Goal: Check status: Check status

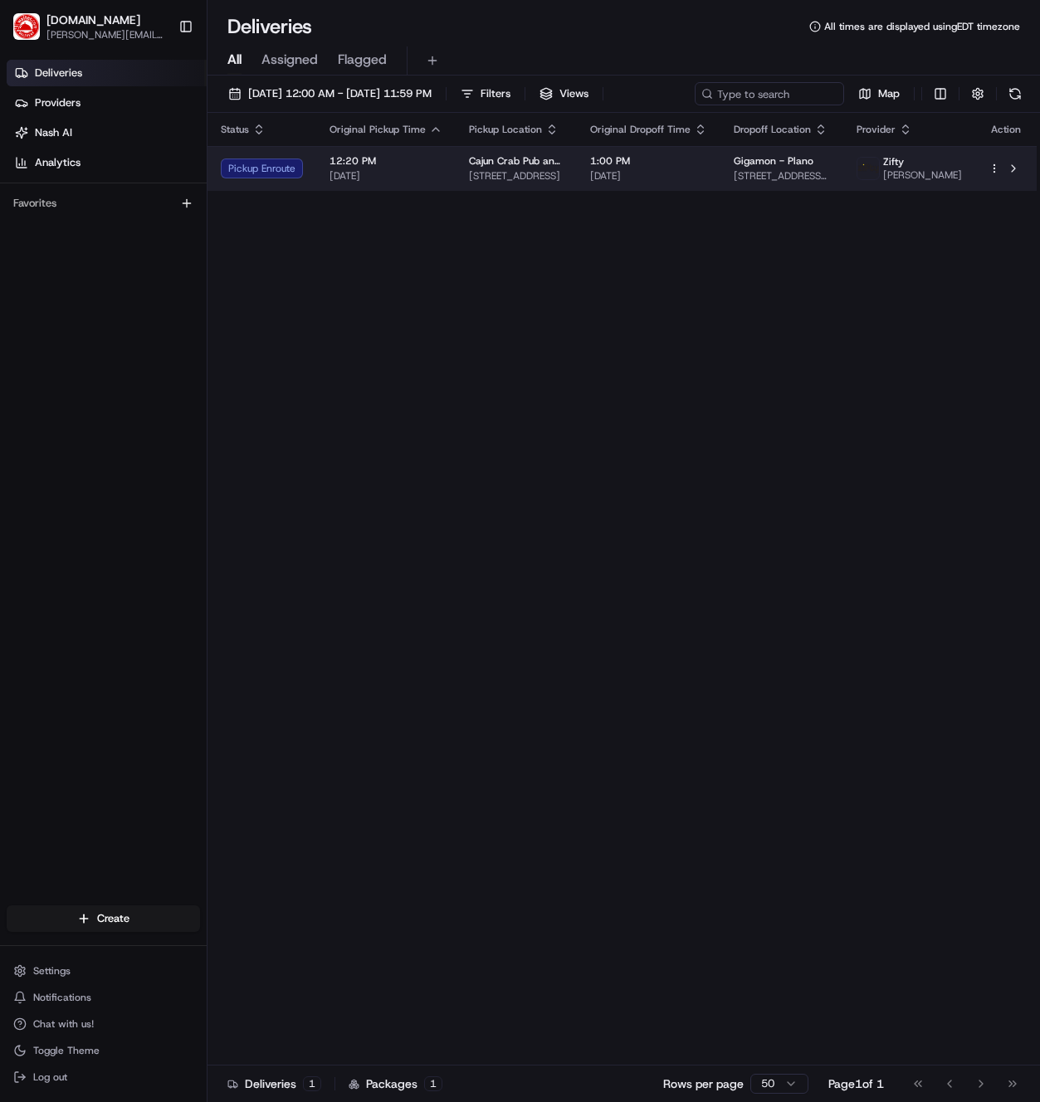
click at [389, 172] on div "12:20 PM [DATE]" at bounding box center [385, 168] width 113 height 28
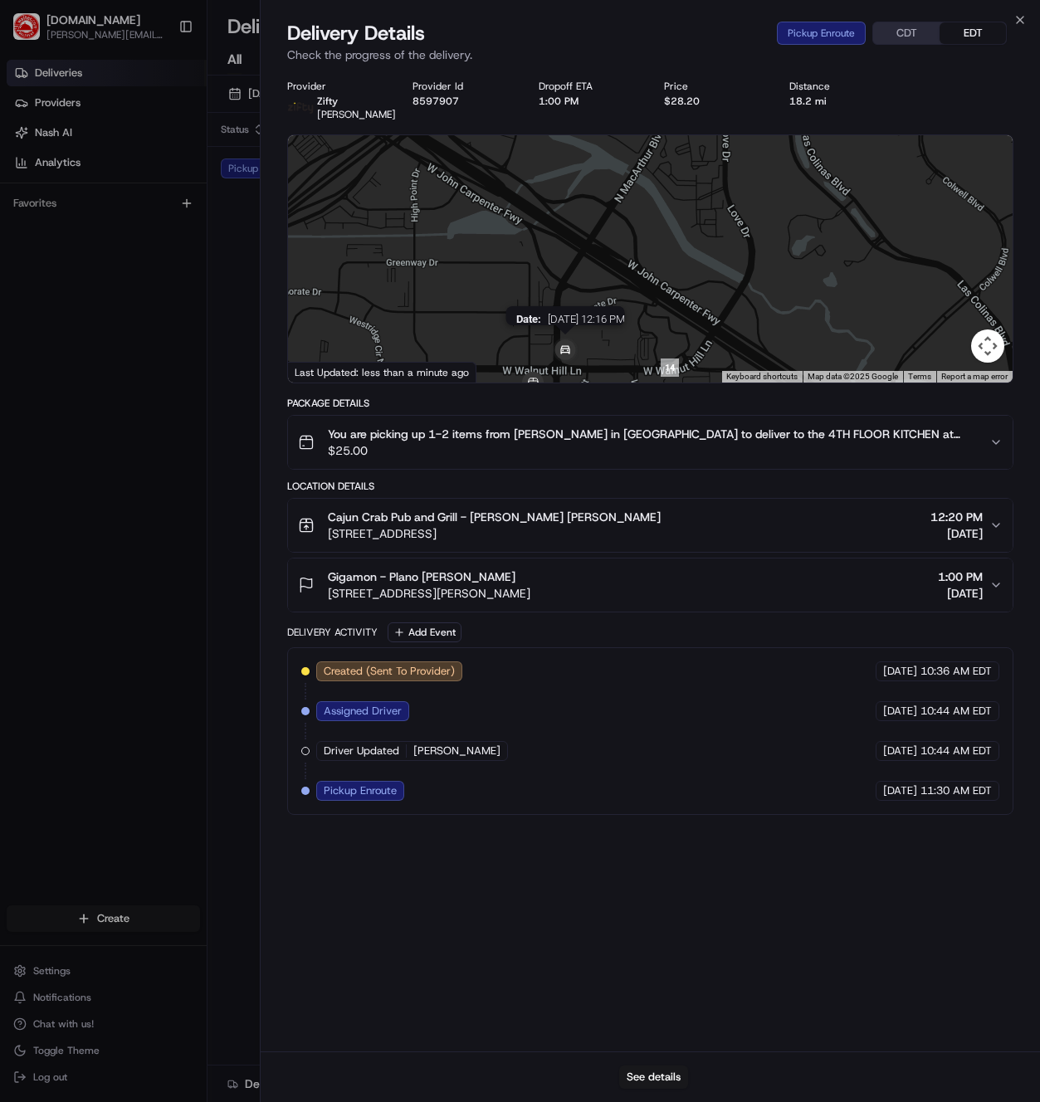
click at [564, 350] on img at bounding box center [564, 350] width 33 height 33
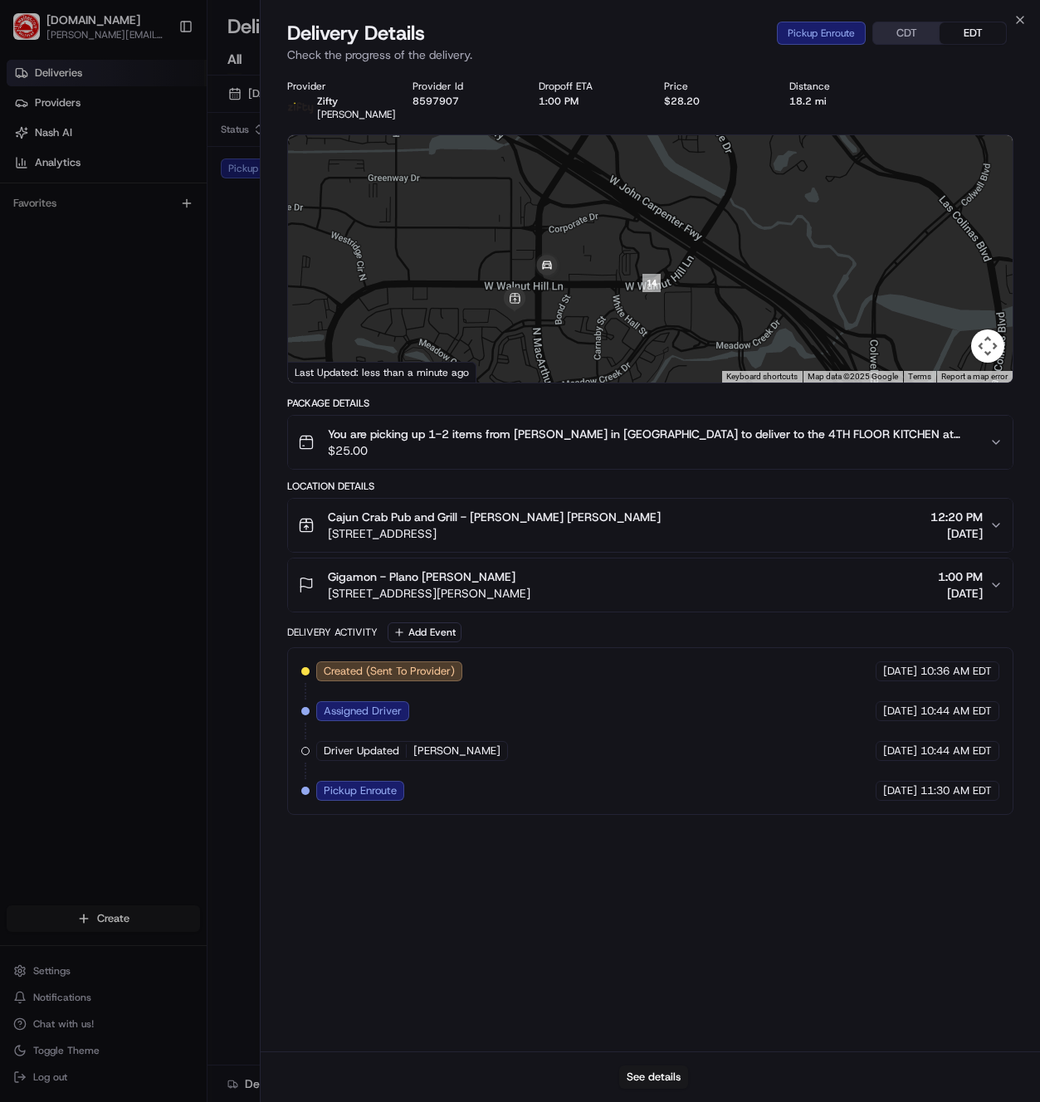
drag, startPoint x: 514, startPoint y: 324, endPoint x: 494, endPoint y: 237, distance: 89.4
click at [494, 237] on div at bounding box center [650, 258] width 724 height 247
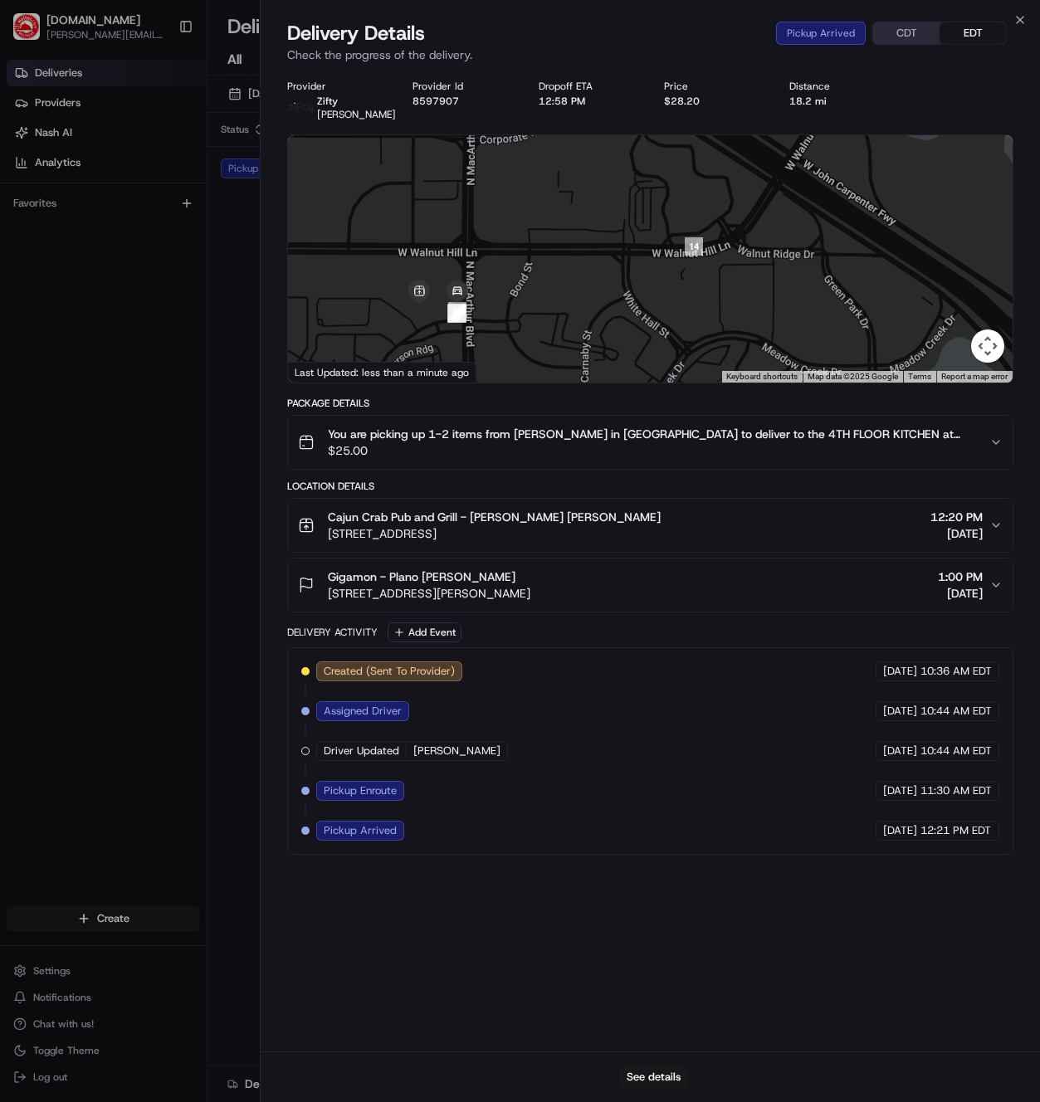
drag, startPoint x: 522, startPoint y: 280, endPoint x: 616, endPoint y: 252, distance: 97.9
click at [616, 252] on div at bounding box center [650, 258] width 724 height 247
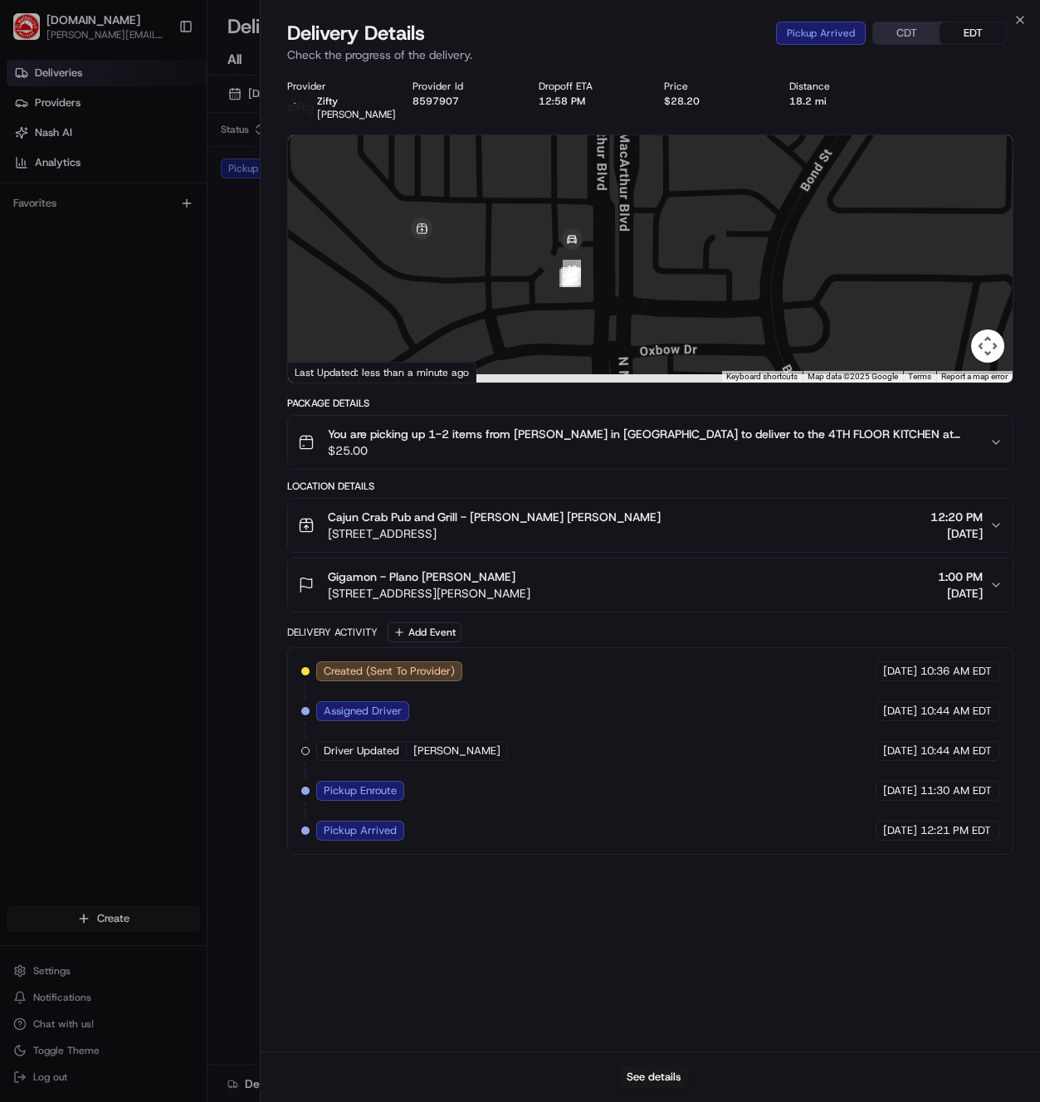
drag, startPoint x: 608, startPoint y: 263, endPoint x: 697, endPoint y: 220, distance: 98.7
click at [697, 220] on div at bounding box center [650, 258] width 724 height 247
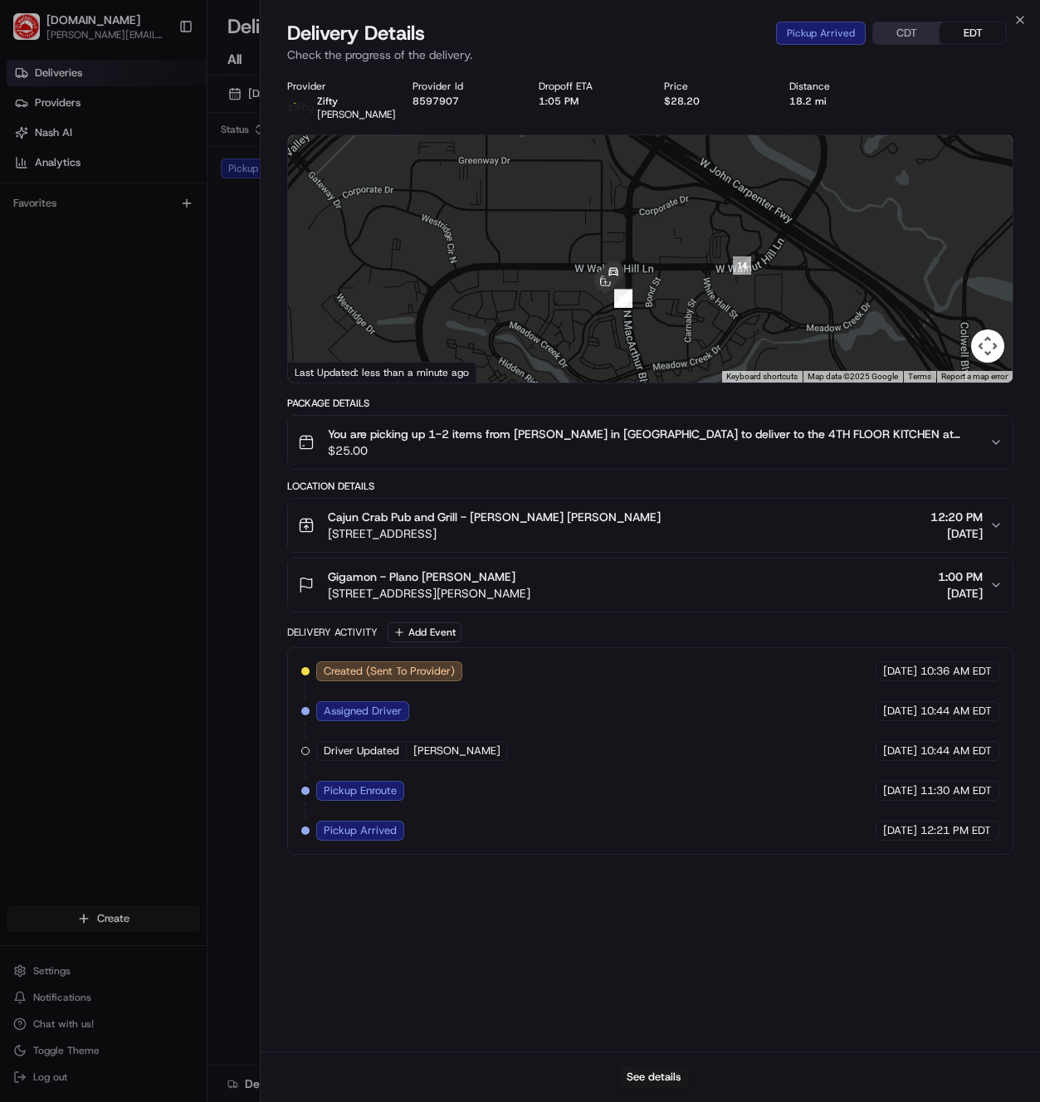
drag, startPoint x: 889, startPoint y: 222, endPoint x: 750, endPoint y: 320, distance: 170.8
click at [750, 320] on div at bounding box center [650, 258] width 724 height 247
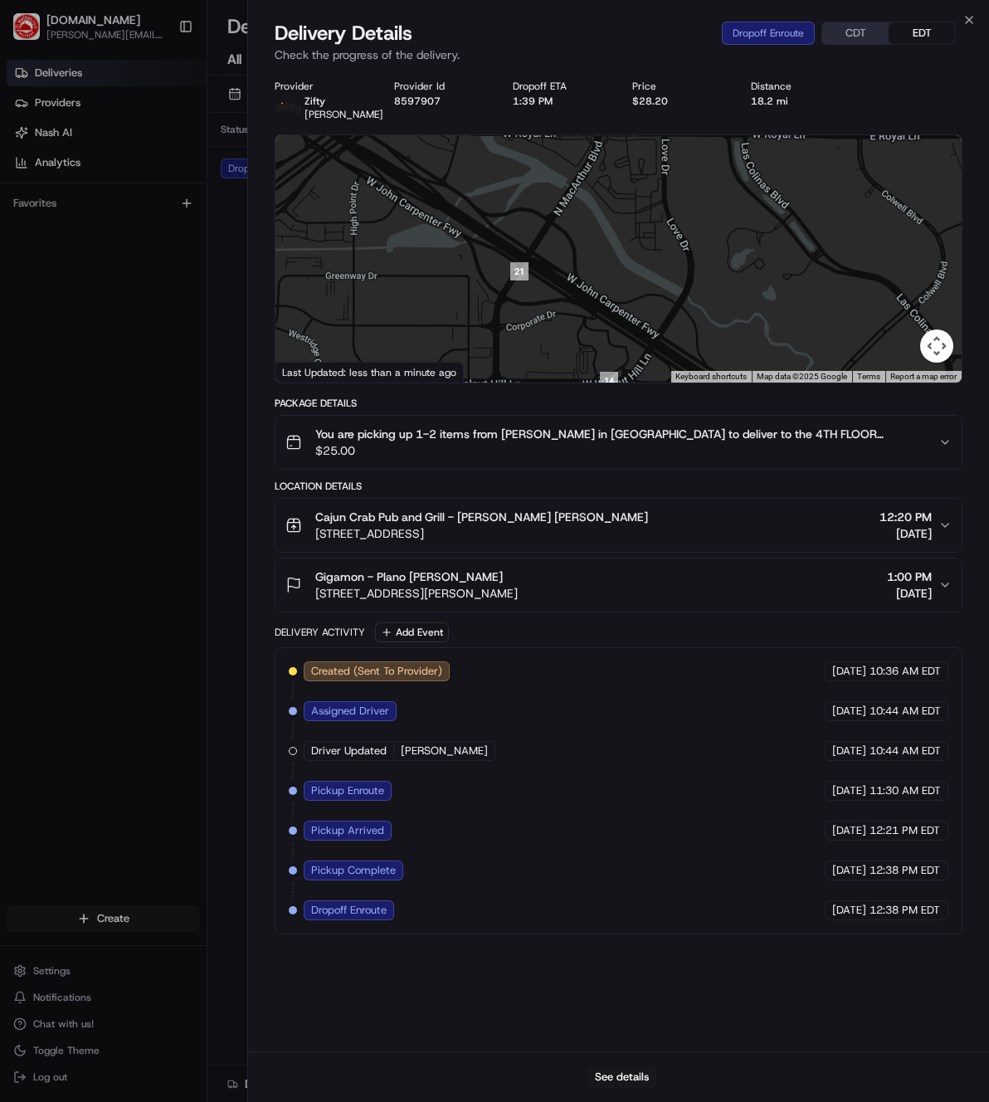
drag, startPoint x: 812, startPoint y: 225, endPoint x: 662, endPoint y: 230, distance: 150.3
click at [689, 364] on div at bounding box center [618, 258] width 686 height 247
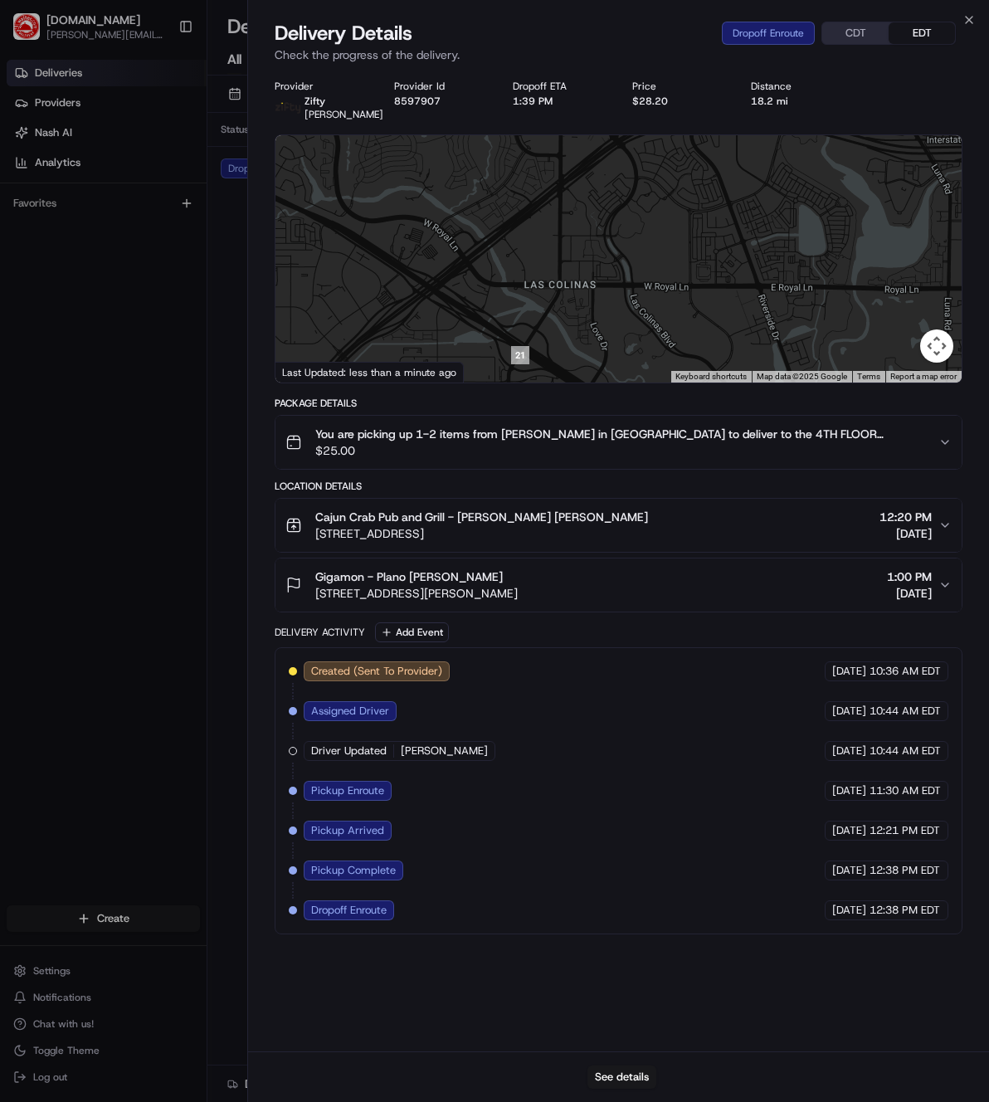
drag, startPoint x: 716, startPoint y: 207, endPoint x: 642, endPoint y: 327, distance: 141.2
click at [642, 327] on div at bounding box center [618, 258] width 686 height 247
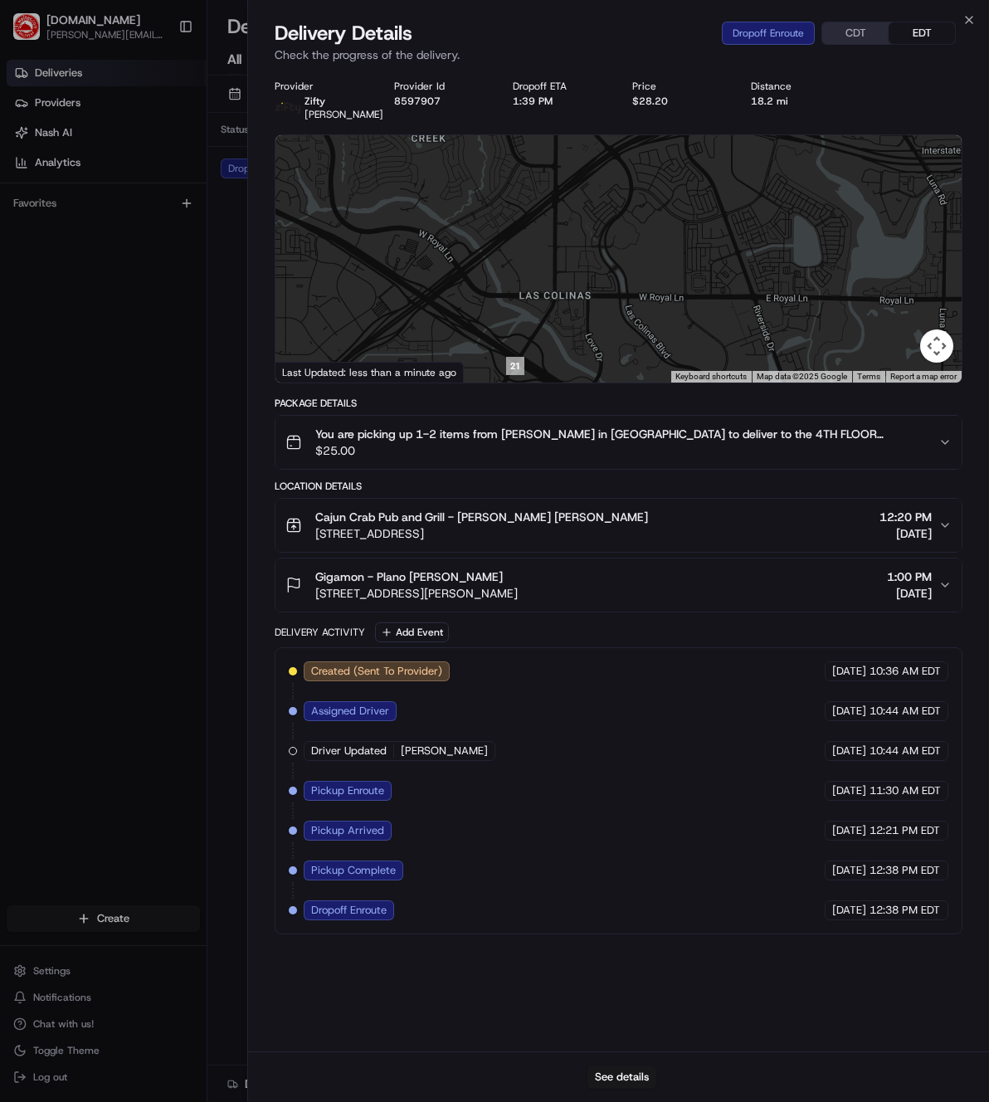
drag, startPoint x: 646, startPoint y: 264, endPoint x: 590, endPoint y: 346, distance: 99.6
click at [593, 346] on div at bounding box center [618, 258] width 686 height 247
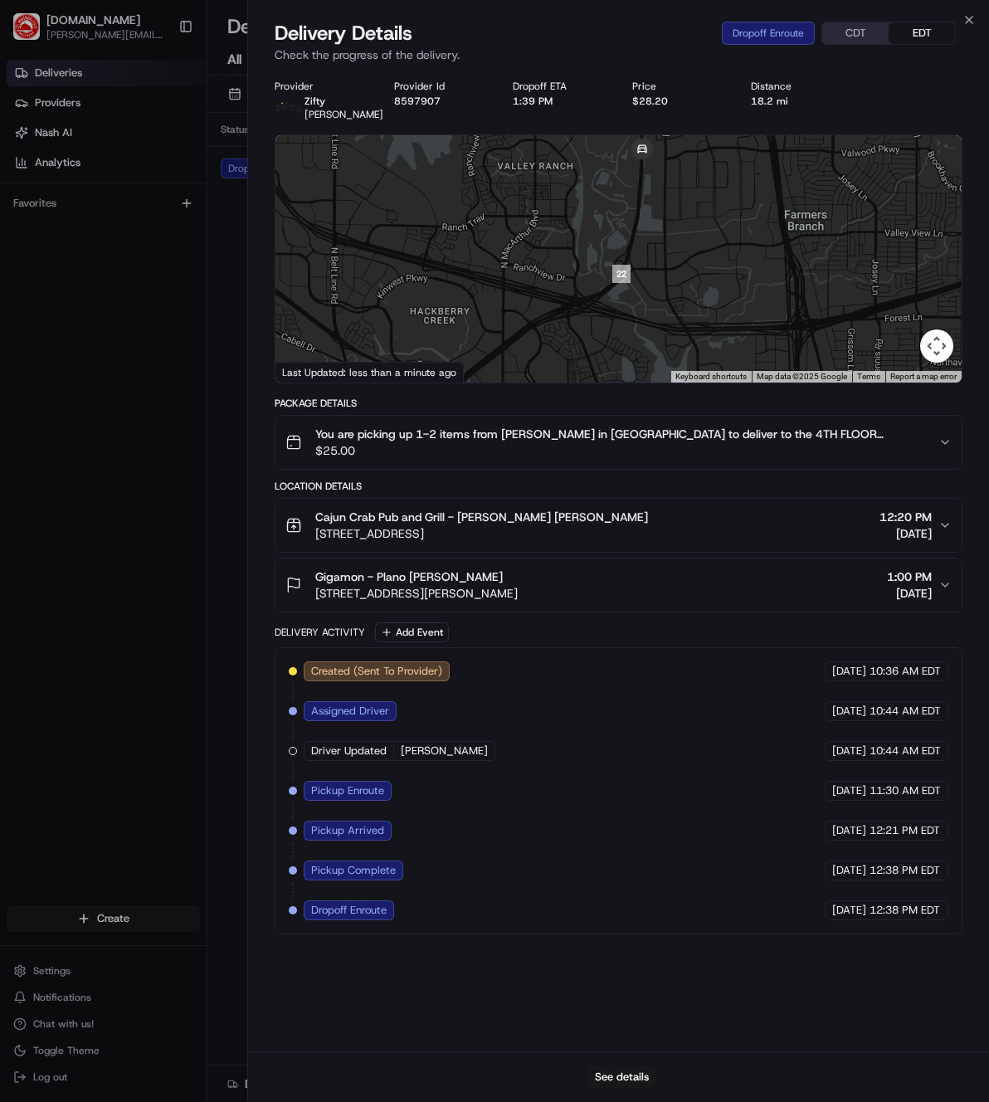
drag, startPoint x: 700, startPoint y: 227, endPoint x: 593, endPoint y: 324, distance: 144.5
click at [607, 375] on div at bounding box center [618, 258] width 686 height 247
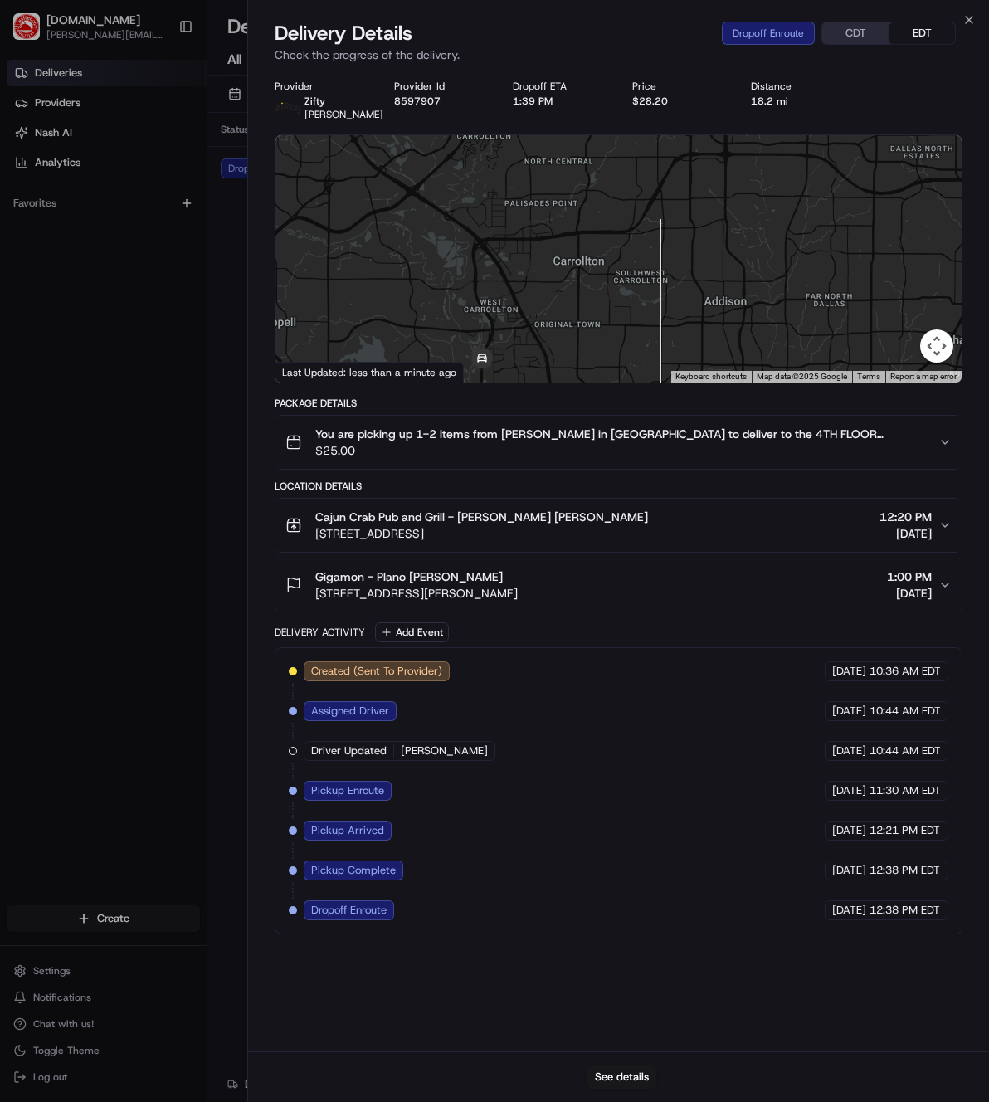
drag, startPoint x: 694, startPoint y: 280, endPoint x: 631, endPoint y: 341, distance: 87.4
click at [631, 341] on div at bounding box center [618, 258] width 686 height 247
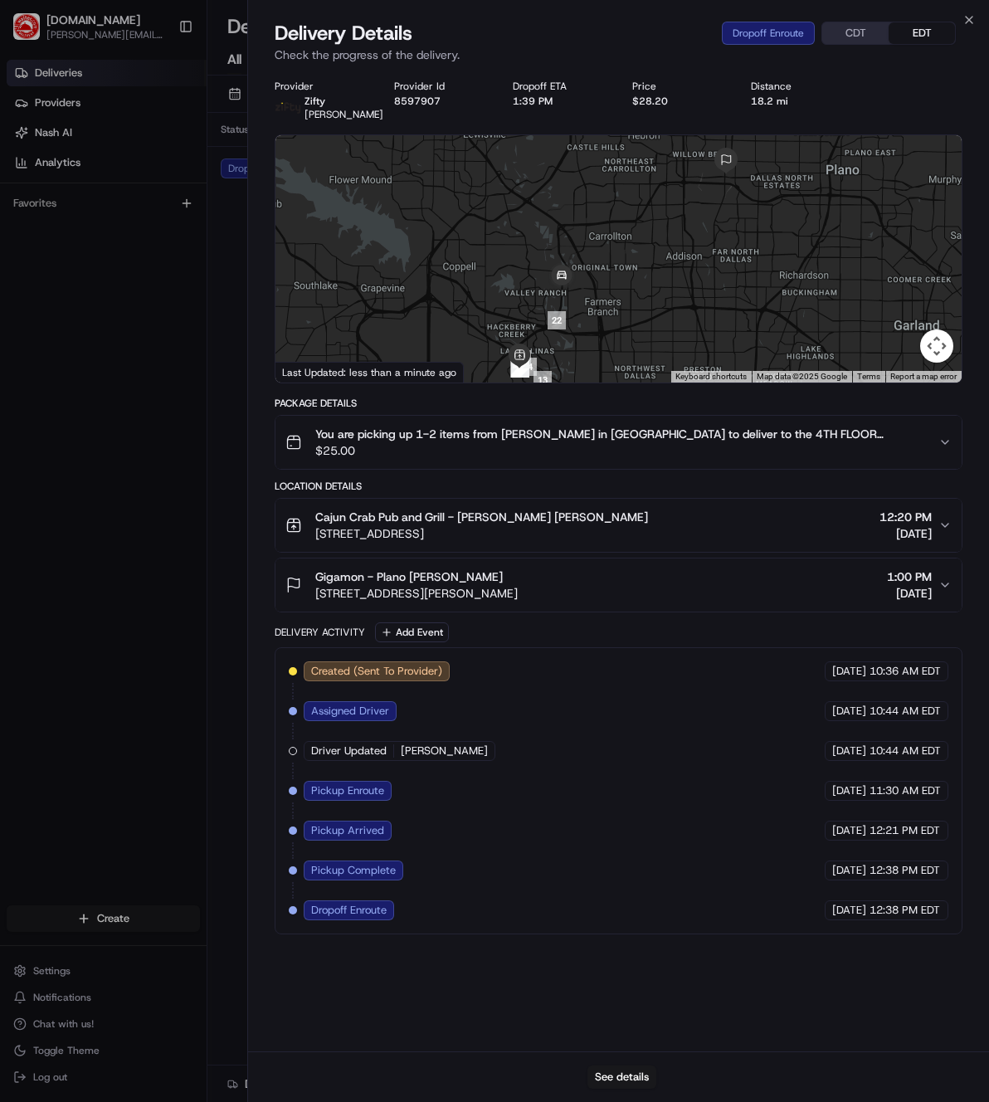
drag, startPoint x: 665, startPoint y: 329, endPoint x: 676, endPoint y: 246, distance: 84.6
click at [676, 246] on div at bounding box center [618, 258] width 686 height 247
drag, startPoint x: 667, startPoint y: 214, endPoint x: 655, endPoint y: 298, distance: 84.6
click at [655, 298] on div at bounding box center [618, 258] width 686 height 247
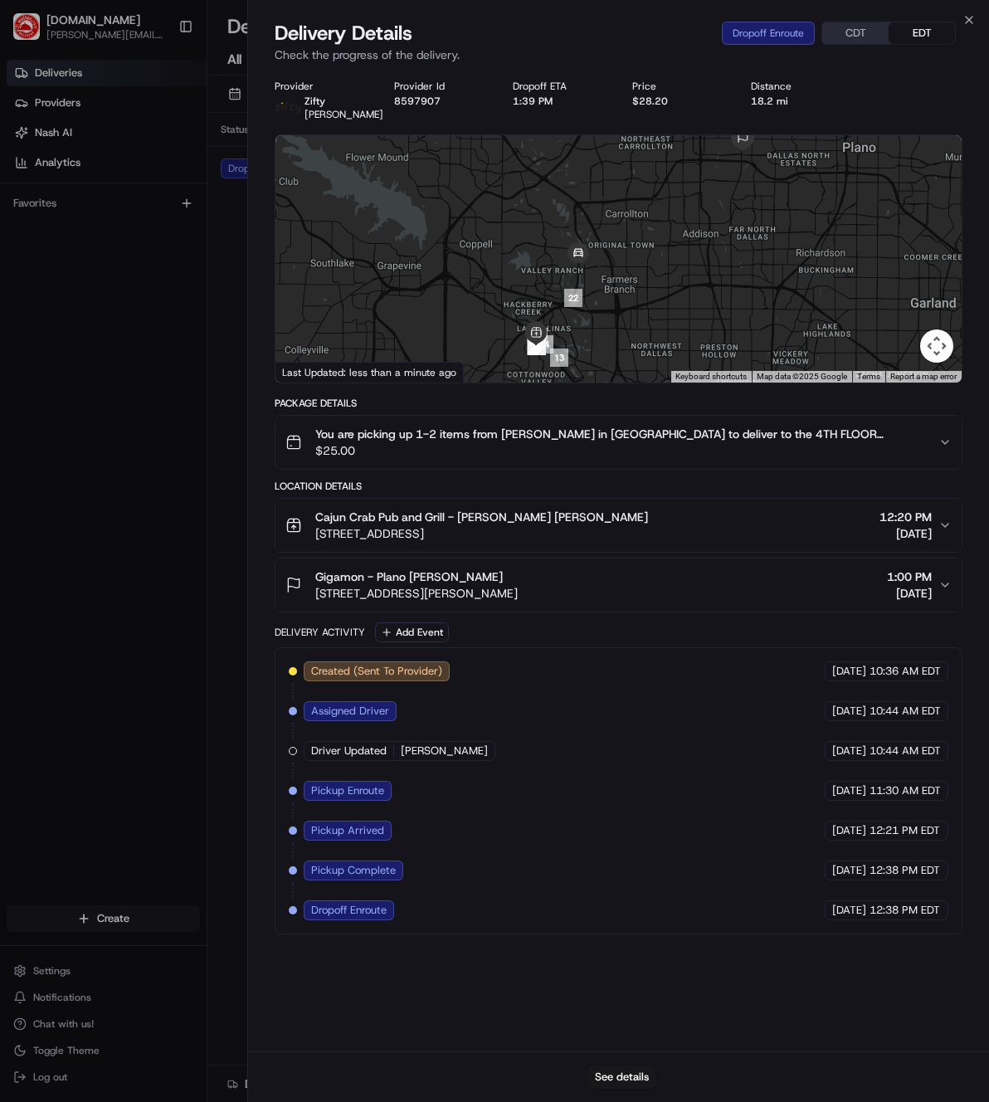
drag, startPoint x: 601, startPoint y: 336, endPoint x: 623, endPoint y: 261, distance: 78.0
click at [623, 261] on div at bounding box center [618, 258] width 686 height 247
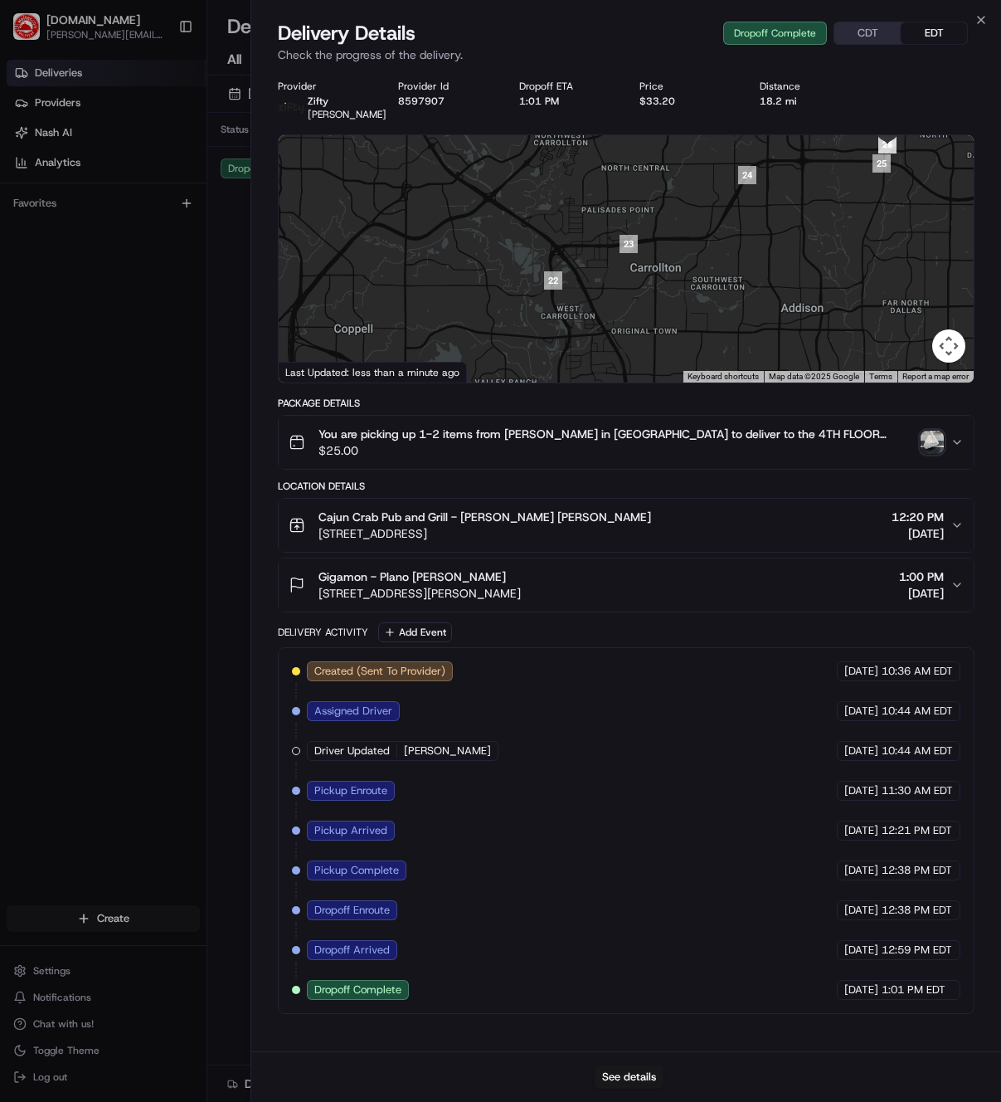
drag, startPoint x: 855, startPoint y: 252, endPoint x: 839, endPoint y: 364, distance: 113.1
click at [839, 364] on div at bounding box center [626, 258] width 695 height 247
